Goal: Complete application form

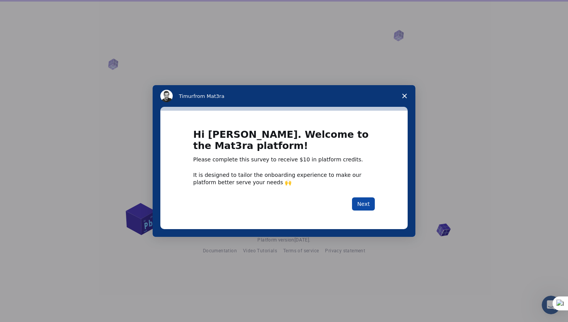
click at [366, 203] on button "Next" at bounding box center [363, 203] width 23 height 13
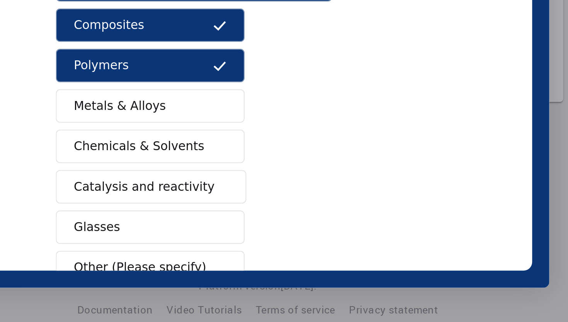
scroll to position [12, 0]
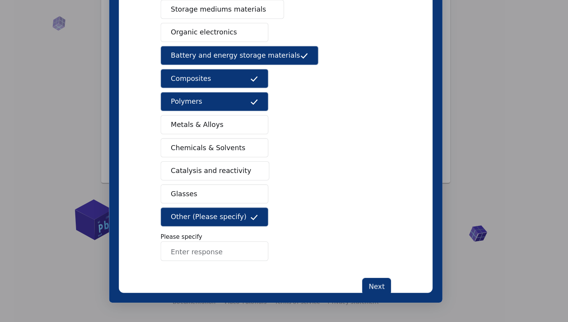
scroll to position [78, 0]
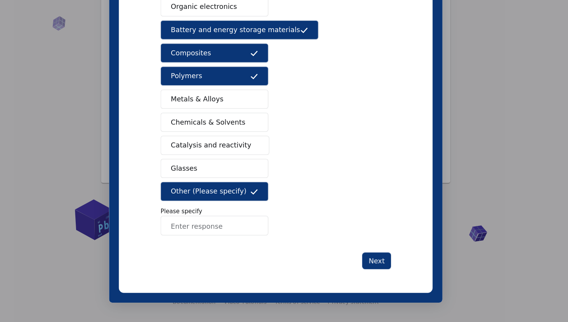
click at [158, 153] on input "Enter response" at bounding box center [151, 159] width 85 height 15
type input "Resin, Carbon black"
click at [283, 188] on button "Next" at bounding box center [279, 187] width 23 height 13
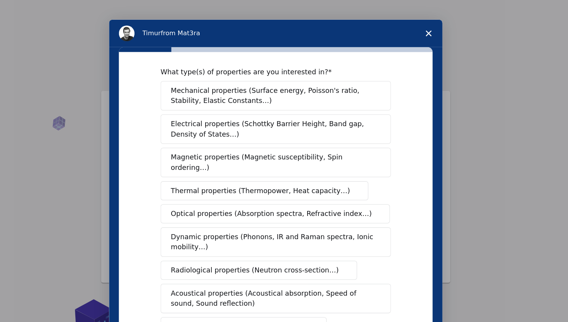
scroll to position [10, 0]
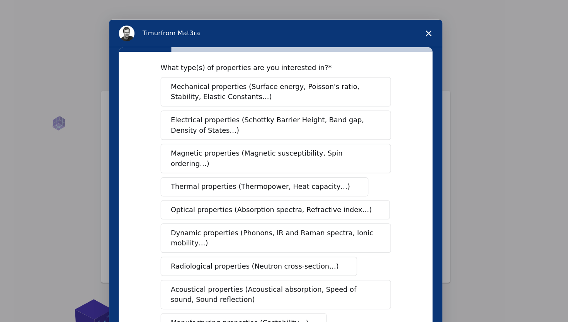
click at [205, 101] on span "Electrical properties (Schottky Barrier Height, Band gap, Density of States…)" at bounding box center [197, 98] width 161 height 16
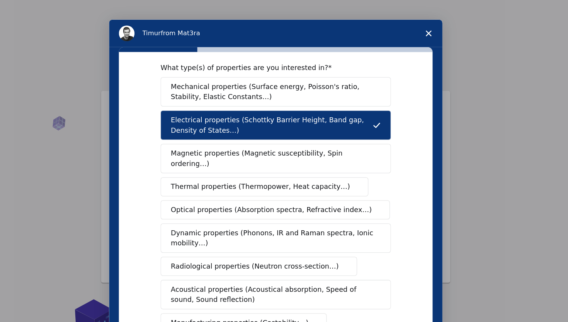
click at [191, 146] on button "Thermal properties (Thermopower, Heat capacity…)" at bounding box center [191, 147] width 164 height 15
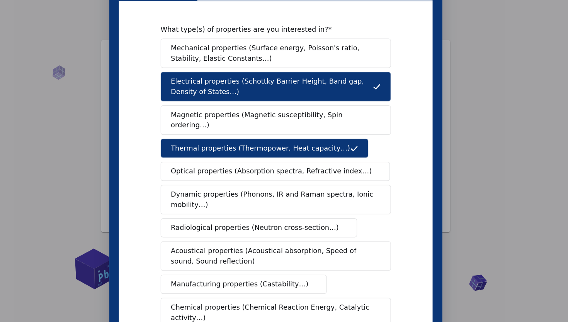
scroll to position [2, 0]
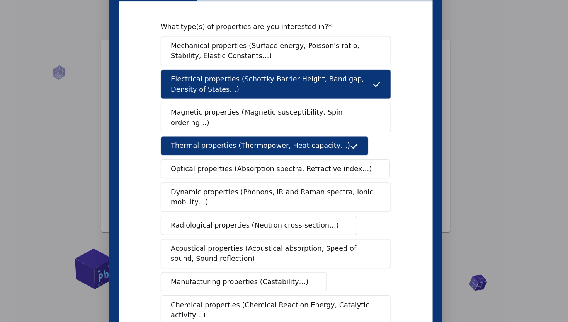
click at [350, 135] on div "Intercom messenger" at bounding box center [200, 110] width 568 height 322
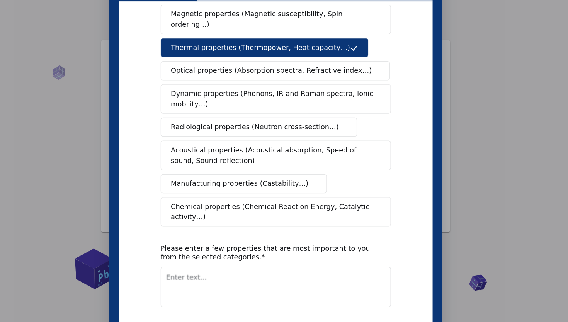
scroll to position [78, 0]
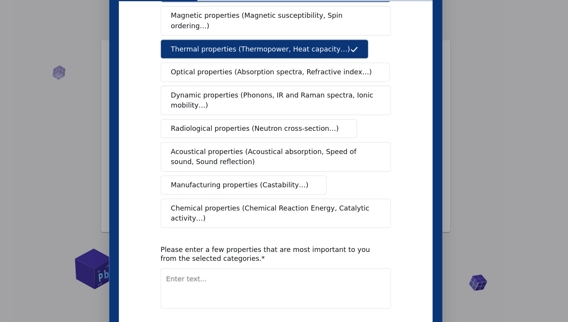
click at [176, 131] on span "Manufacturing properties (Castability…)" at bounding box center [171, 135] width 109 height 8
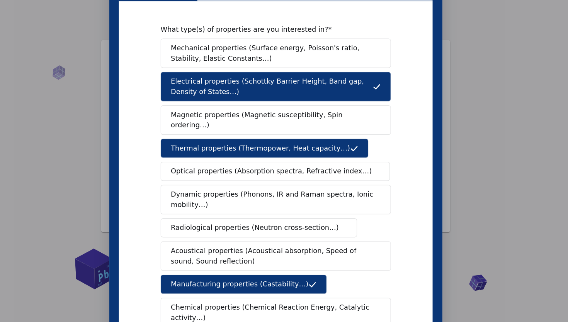
scroll to position [0, 0]
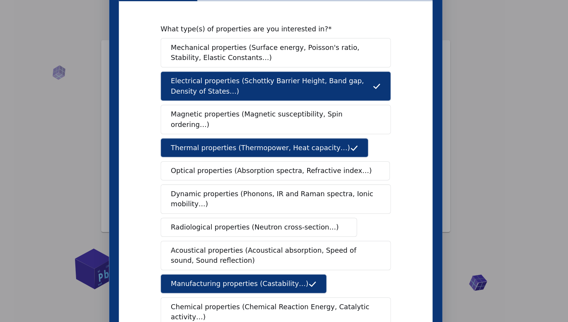
click at [172, 32] on span "Mechanical properties (Surface energy, Poisson's ratio, Stability, Elastic Cons…" at bounding box center [197, 31] width 161 height 16
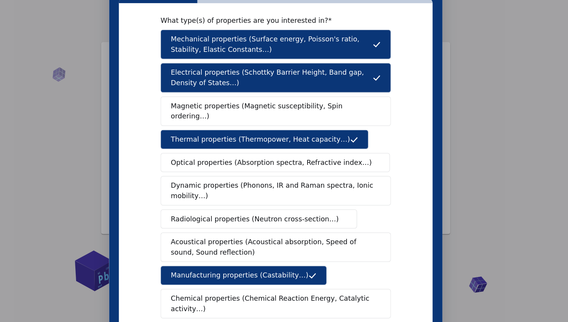
scroll to position [12, 0]
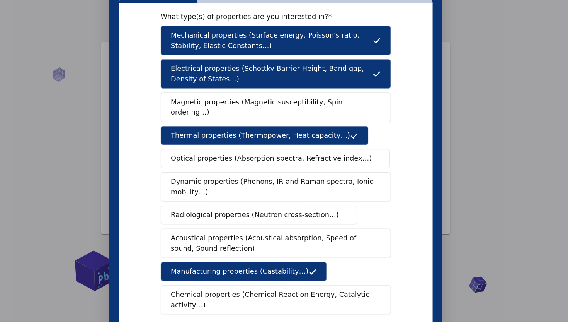
click at [164, 125] on button "Dynamic properties (Phonons, IR and Raman spectra, Ionic mobility…)" at bounding box center [200, 136] width 182 height 23
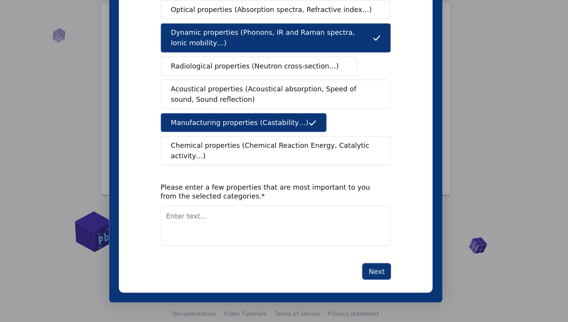
scroll to position [2, 0]
click at [181, 154] on textarea "Enter text..." at bounding box center [200, 160] width 182 height 32
type textarea "Electrical Property"
click at [282, 189] on button "Next" at bounding box center [279, 195] width 23 height 13
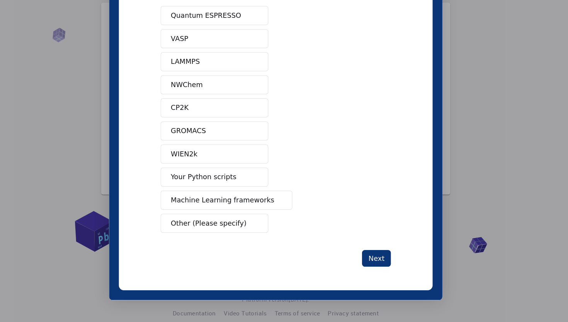
scroll to position [0, 0]
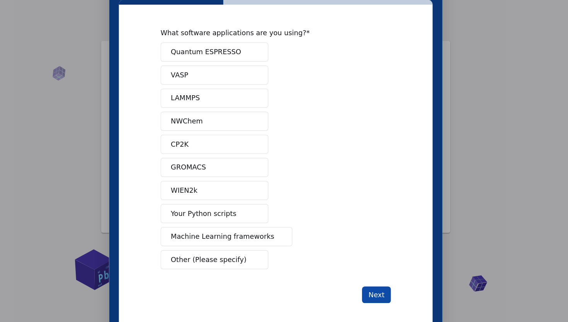
click at [277, 222] on button "Next" at bounding box center [279, 221] width 23 height 13
click at [151, 187] on div "Quantum ESPRESSO VASP LAMMPS NWChem CP2K GROMACS WIEN2k Your Python scripts Mac…" at bounding box center [200, 112] width 182 height 179
click at [151, 196] on span "Other (Please specify)" at bounding box center [147, 194] width 60 height 8
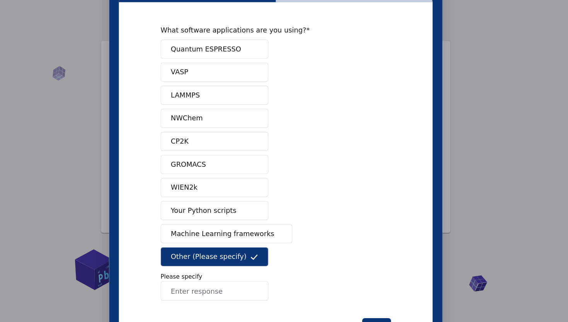
click at [155, 217] on input "Enter response" at bounding box center [151, 218] width 85 height 15
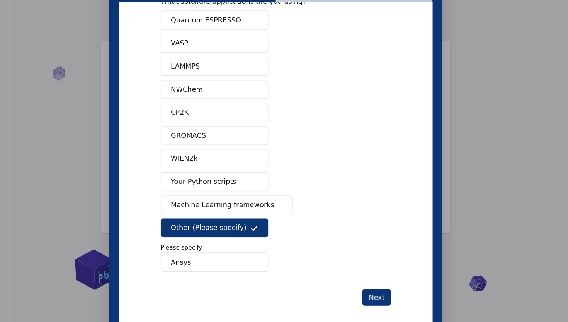
type input "Ansys"
click at [278, 232] on div "What software applications are you using? Quantum ESPRESSO VASP LAMMPS NWChem C…" at bounding box center [199, 119] width 247 height 257
click at [276, 222] on button "Next" at bounding box center [279, 223] width 23 height 13
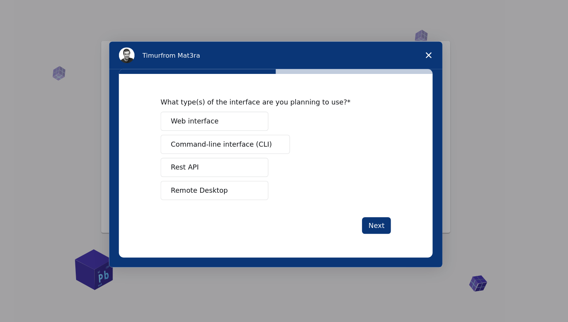
scroll to position [0, 0]
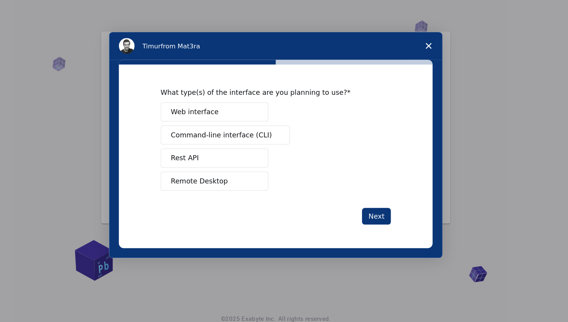
click at [151, 73] on span "Web interface" at bounding box center [136, 76] width 38 height 8
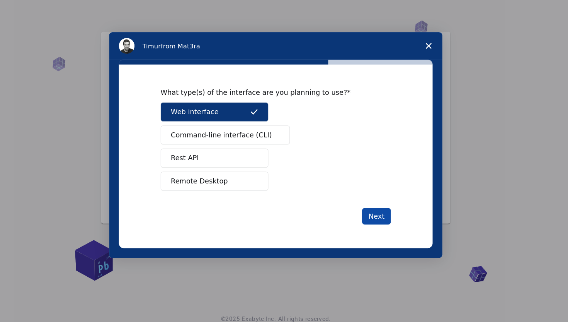
click at [281, 161] on button "Next" at bounding box center [279, 158] width 23 height 13
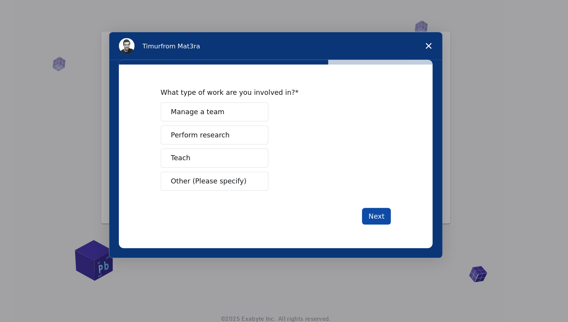
click at [278, 160] on button "Next" at bounding box center [279, 158] width 23 height 13
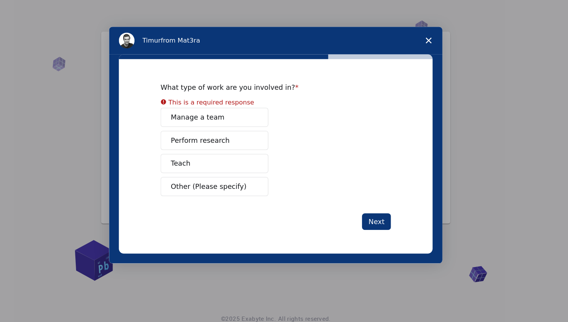
click at [148, 97] on span "Perform research" at bounding box center [140, 98] width 46 height 8
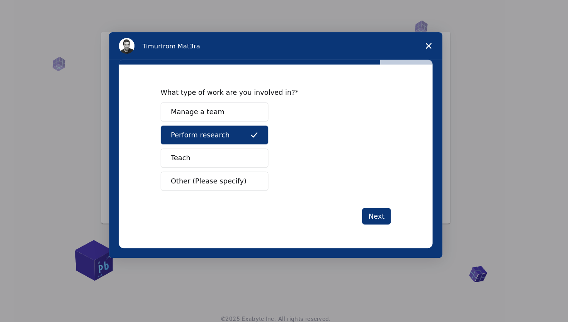
click at [150, 123] on button "Other (Please specify)" at bounding box center [151, 130] width 85 height 15
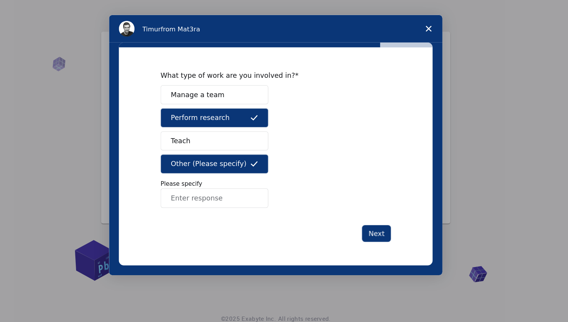
click at [150, 143] on input "Enter response" at bounding box center [151, 143] width 85 height 15
type input "Project"
click at [283, 172] on button "Next" at bounding box center [279, 171] width 23 height 13
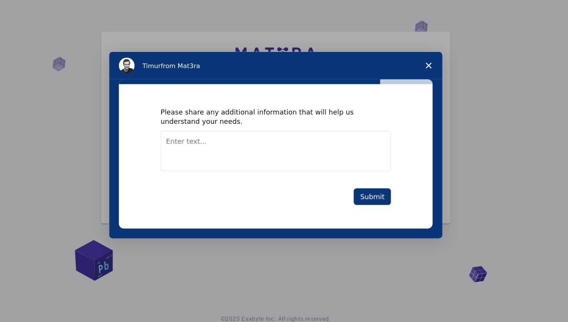
click at [205, 103] on textarea "Enter text..." at bounding box center [200, 107] width 182 height 32
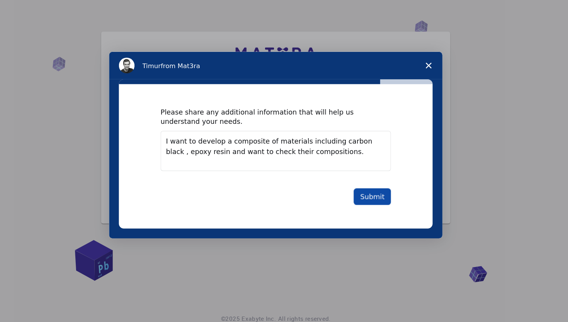
type textarea "I want to develop a composite of materials including carbon black , epoxy resin…"
click at [288, 146] on button "Submit" at bounding box center [275, 142] width 29 height 13
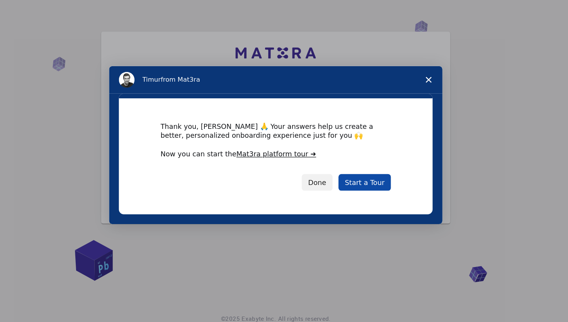
click at [280, 134] on link "Start a Tour" at bounding box center [269, 131] width 41 height 13
